Goal: Information Seeking & Learning: Understand process/instructions

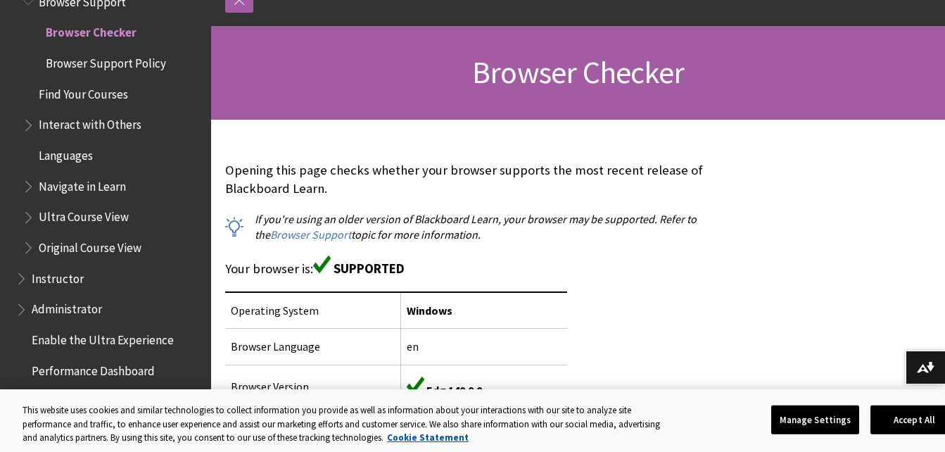
scroll to position [174, 0]
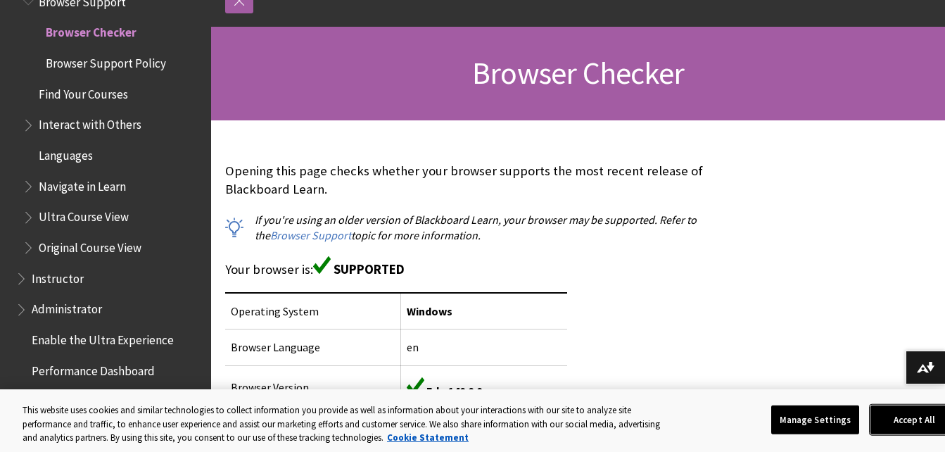
click at [920, 417] on button "Accept All" at bounding box center [914, 420] width 88 height 30
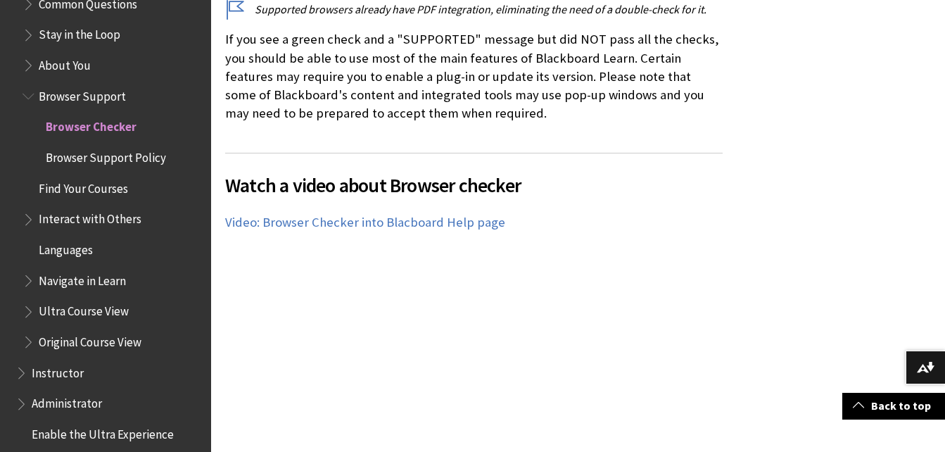
scroll to position [1439, 0]
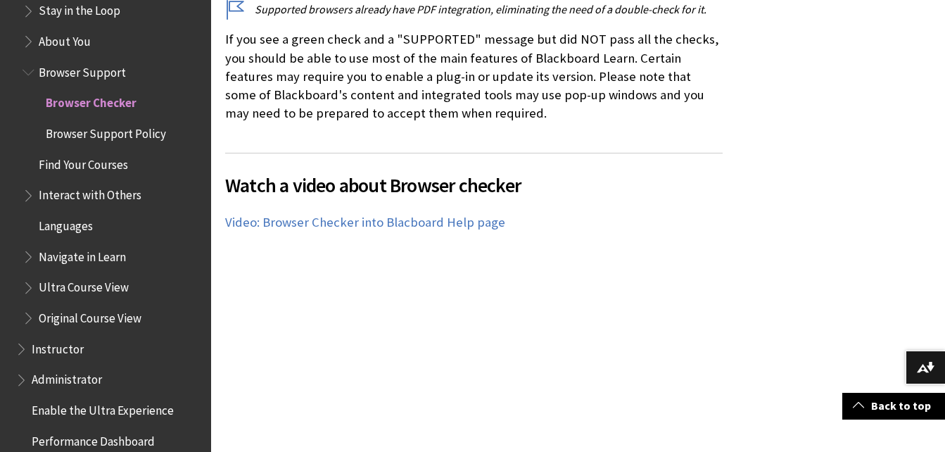
click at [126, 139] on span "Browser Support Policy" at bounding box center [106, 131] width 120 height 19
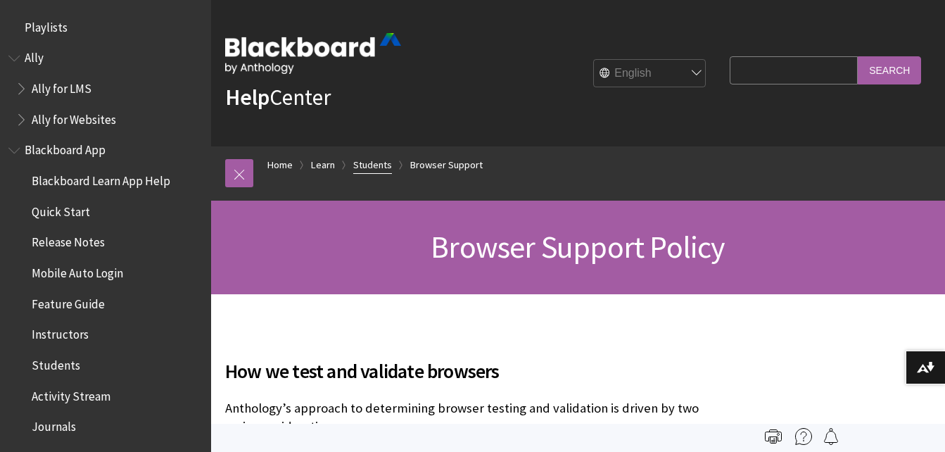
scroll to position [1539, 0]
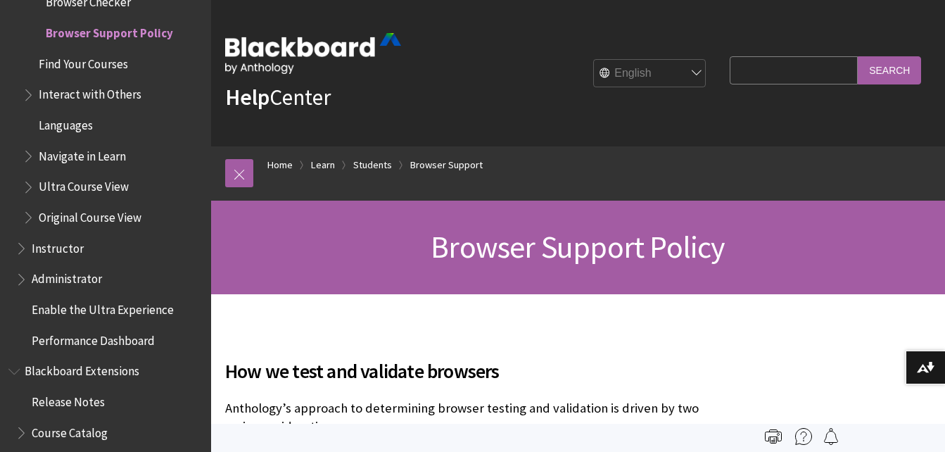
click at [122, 60] on span "Find Your Courses" at bounding box center [83, 61] width 89 height 19
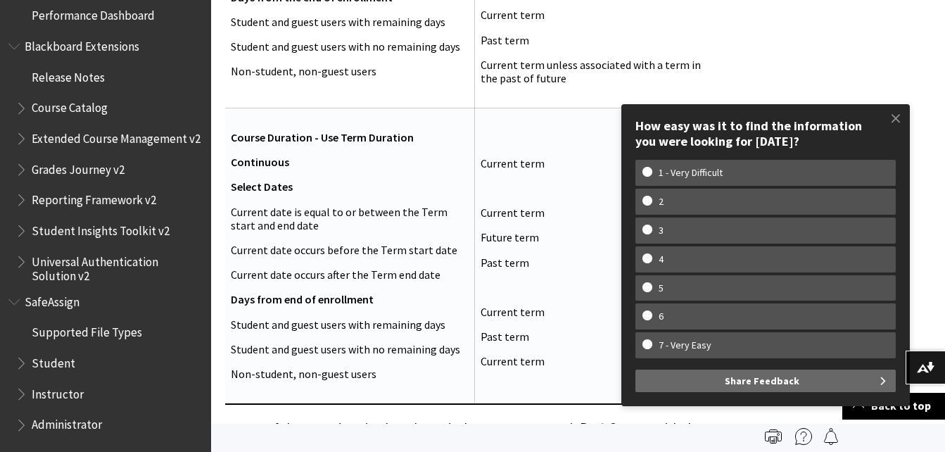
scroll to position [1681, 0]
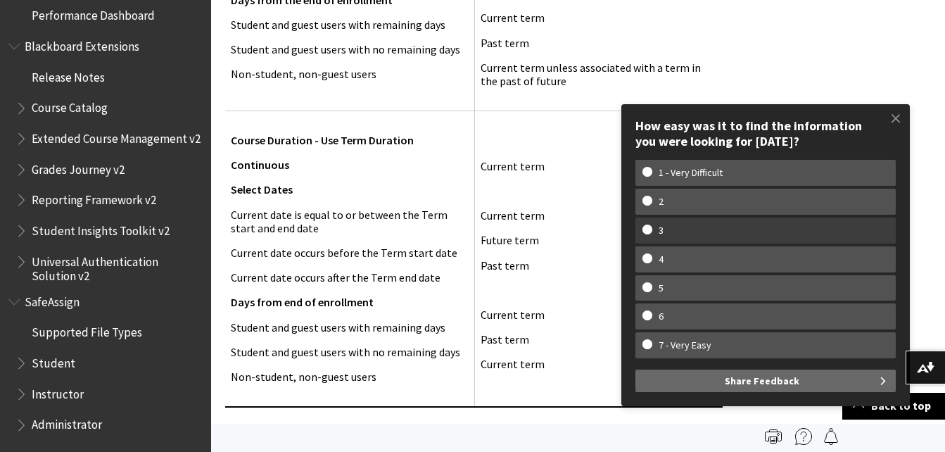
click at [696, 219] on label "3" at bounding box center [765, 230] width 260 height 26
click at [651, 224] on input "3" at bounding box center [646, 228] width 9 height 9
radio input "true"
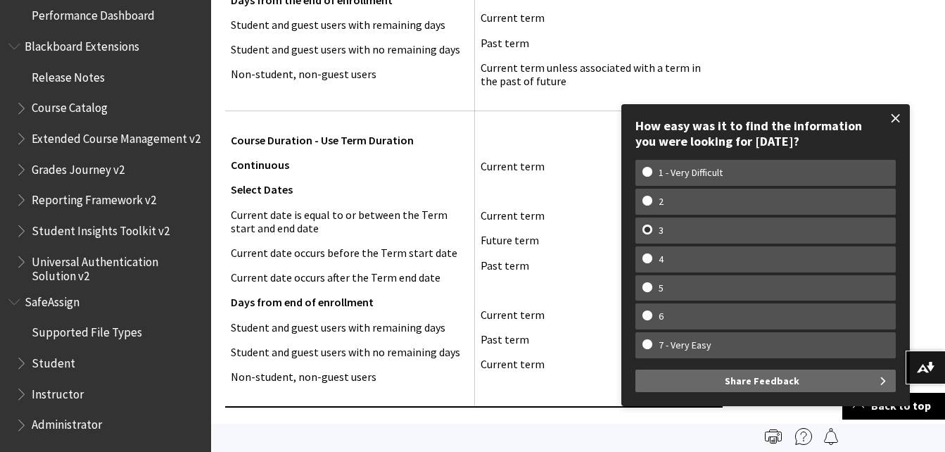
click at [902, 123] on span at bounding box center [896, 118] width 30 height 30
